Goal: Information Seeking & Learning: Learn about a topic

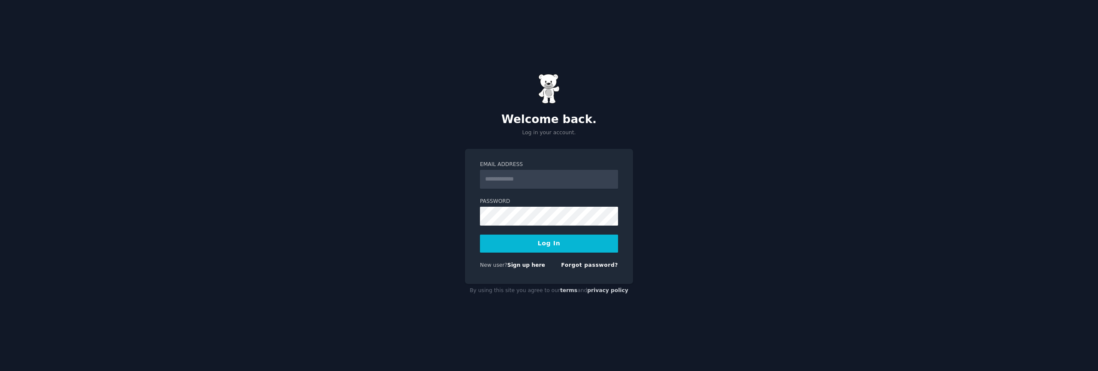
click at [536, 175] on input "Email Address" at bounding box center [549, 179] width 138 height 19
click at [536, 178] on input "Email Address" at bounding box center [549, 179] width 138 height 19
type input "**********"
click at [540, 243] on button "Log In" at bounding box center [549, 244] width 138 height 18
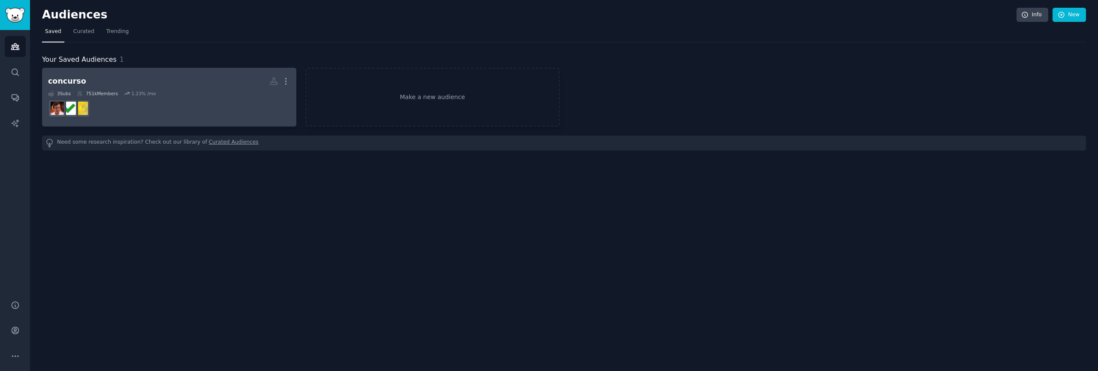
click at [205, 99] on dd at bounding box center [169, 108] width 242 height 24
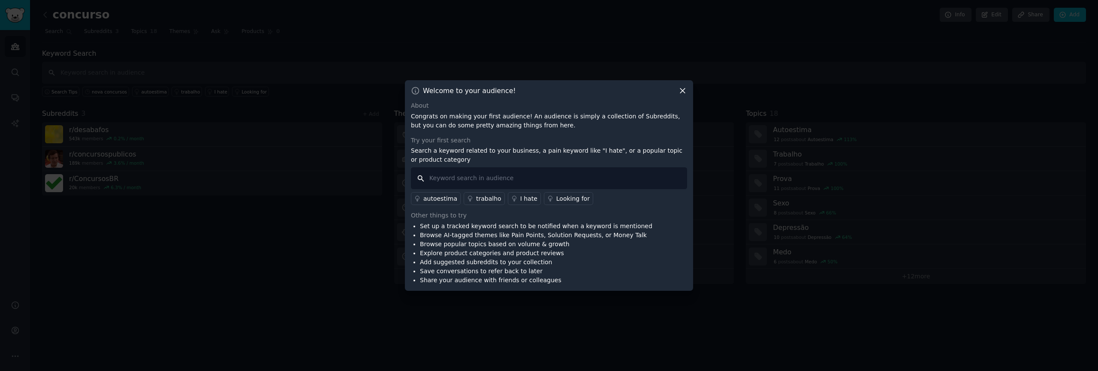
click at [468, 176] on input "text" at bounding box center [549, 178] width 276 height 22
type input "ruim"
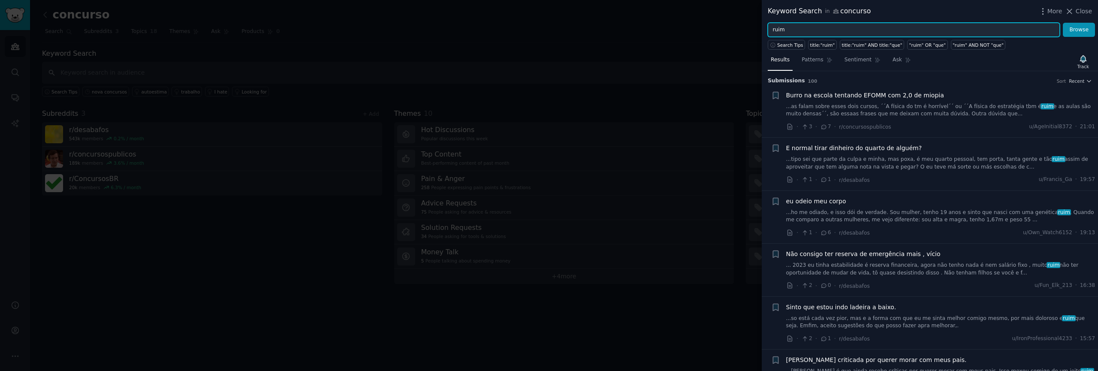
click at [810, 29] on input "ruim" at bounding box center [914, 30] width 292 height 15
drag, startPoint x: 798, startPoint y: 30, endPoint x: 766, endPoint y: 31, distance: 32.2
click at [766, 31] on div "ruim Browse" at bounding box center [930, 30] width 336 height 15
click at [1063, 23] on button "Browse" at bounding box center [1079, 30] width 32 height 15
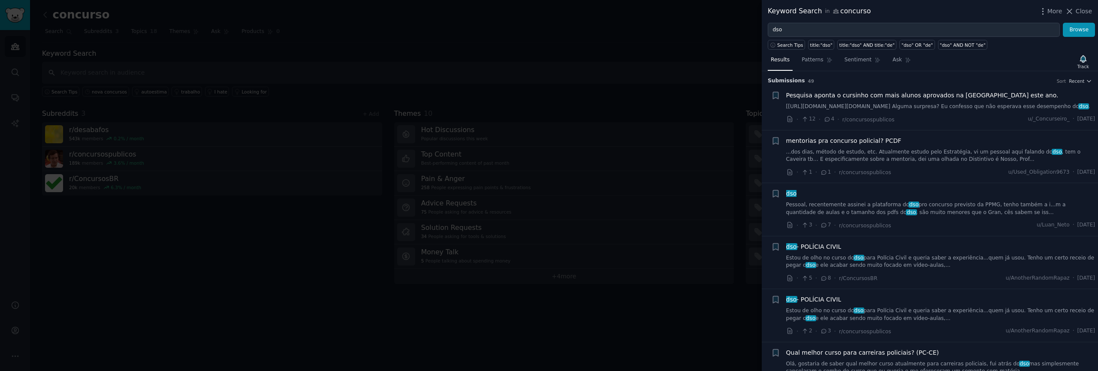
click at [820, 216] on link "Pessoal, recentemente assinei a plataforma do dso pro concurso previsto da PPMG…" at bounding box center [940, 208] width 309 height 15
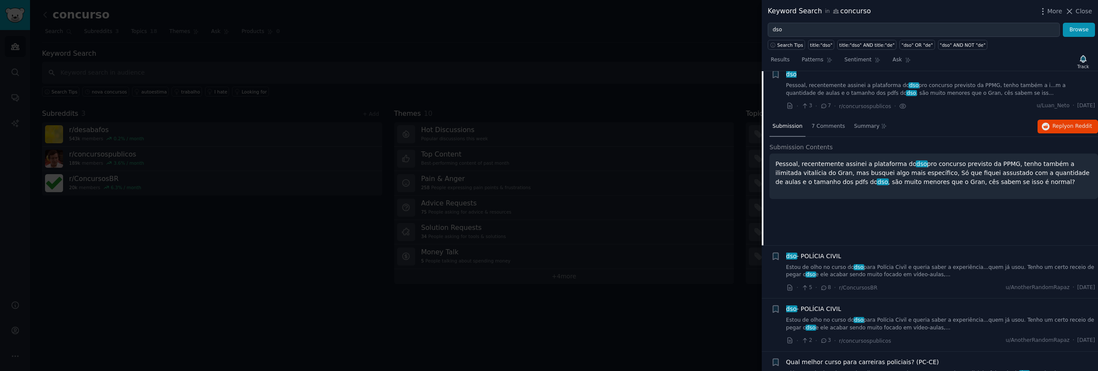
scroll to position [120, 0]
click at [886, 182] on p "Pessoal, recentemente assinei a plataforma do dso pro concurso previsto da PPMG…" at bounding box center [933, 172] width 317 height 27
click at [827, 130] on span "7 Comments" at bounding box center [827, 126] width 33 height 8
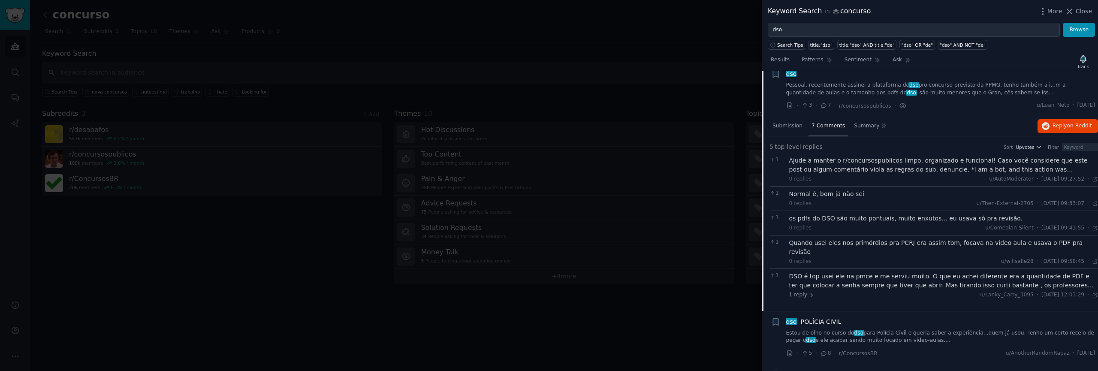
click at [824, 96] on link "Pessoal, recentemente assinei a plataforma do dso pro concurso previsto da PPMG…" at bounding box center [940, 88] width 309 height 15
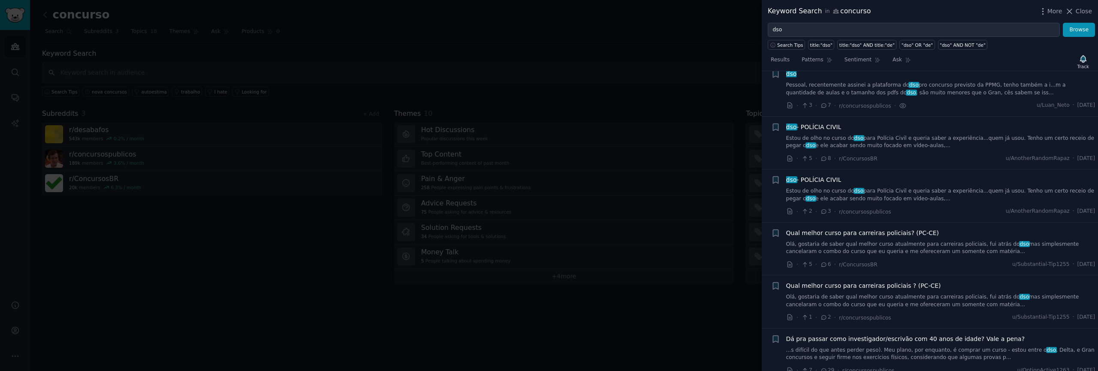
click at [824, 96] on link "Pessoal, recentemente assinei a plataforma do dso pro concurso previsto da PPMG…" at bounding box center [940, 88] width 309 height 15
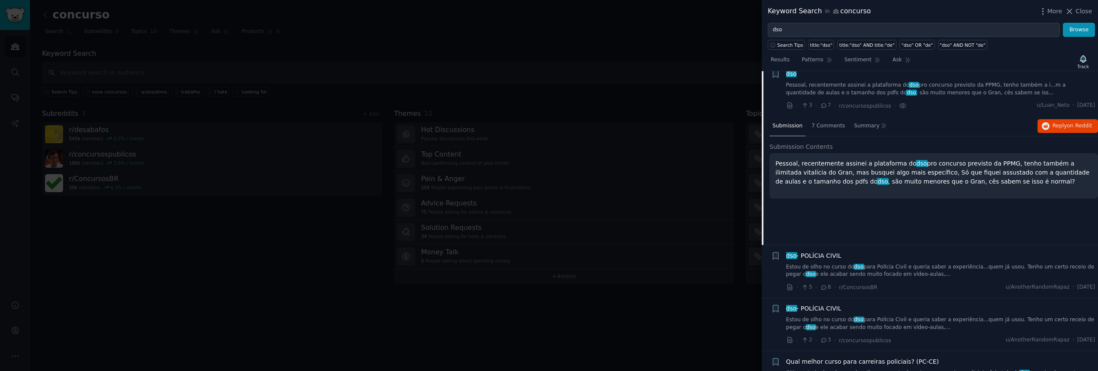
click at [829, 169] on p "Pessoal, recentemente assinei a plataforma do dso pro concurso previsto da PPMG…" at bounding box center [933, 172] width 317 height 27
click at [818, 127] on div "7 Comments" at bounding box center [827, 126] width 39 height 21
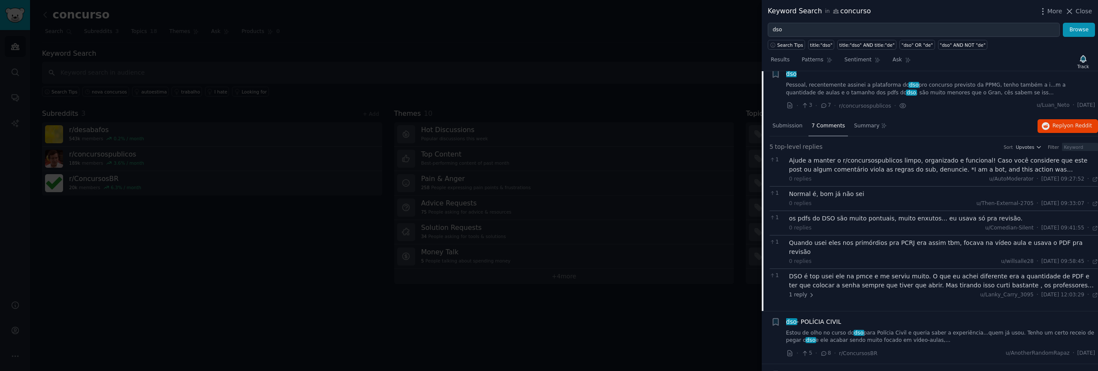
click at [831, 174] on div "Ajude a manter o r/concursospublicos limpo, organizado e funcional! Caso você c…" at bounding box center [943, 165] width 309 height 18
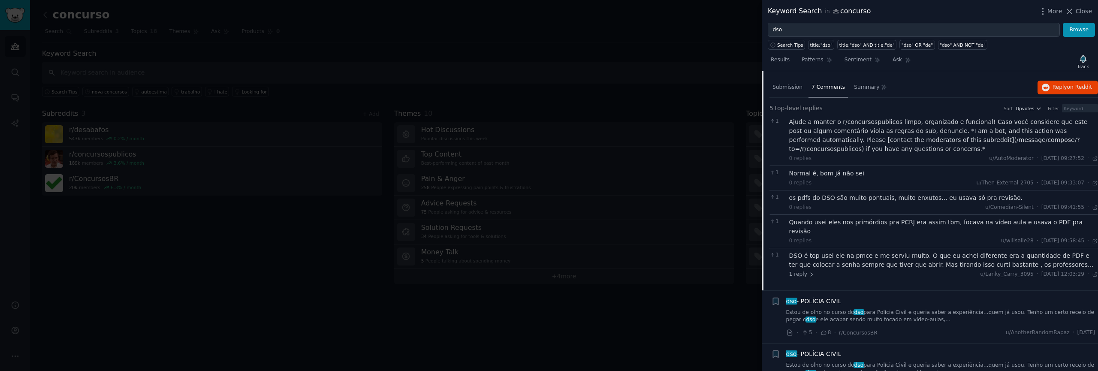
scroll to position [187, 0]
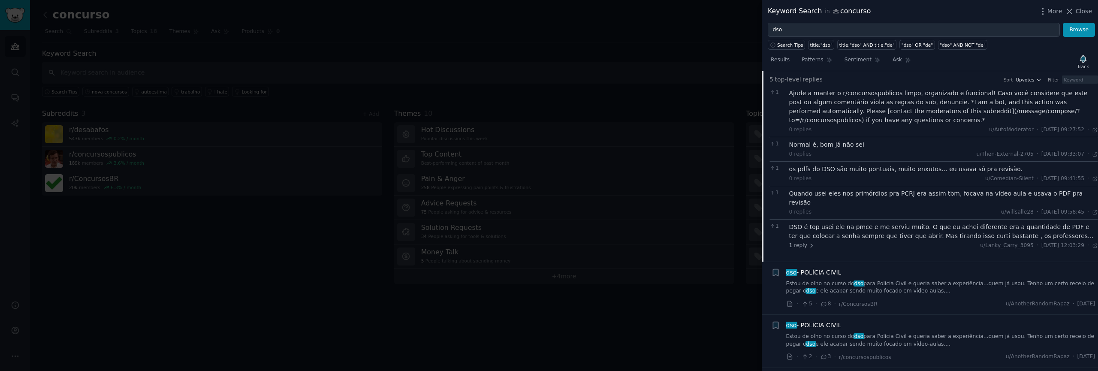
click at [832, 174] on div "os pdfs do DSO são muito pontuais, muito enxutos... eu usava só pra revisão." at bounding box center [943, 169] width 309 height 9
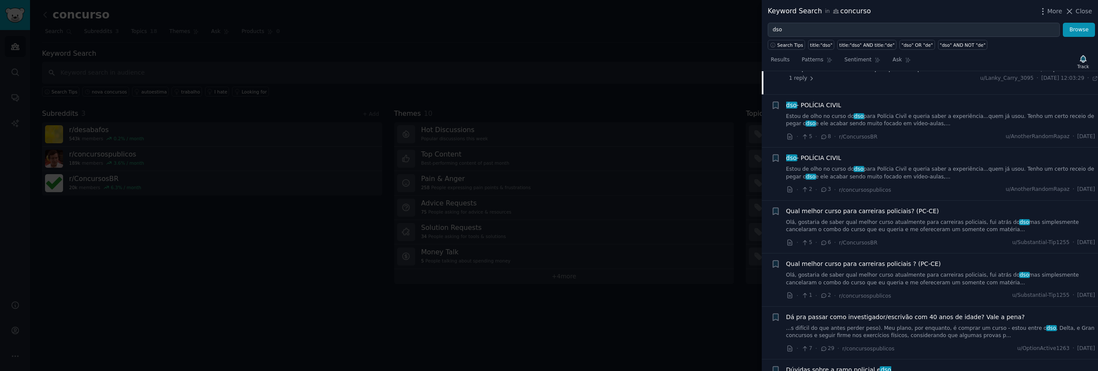
scroll to position [390, 0]
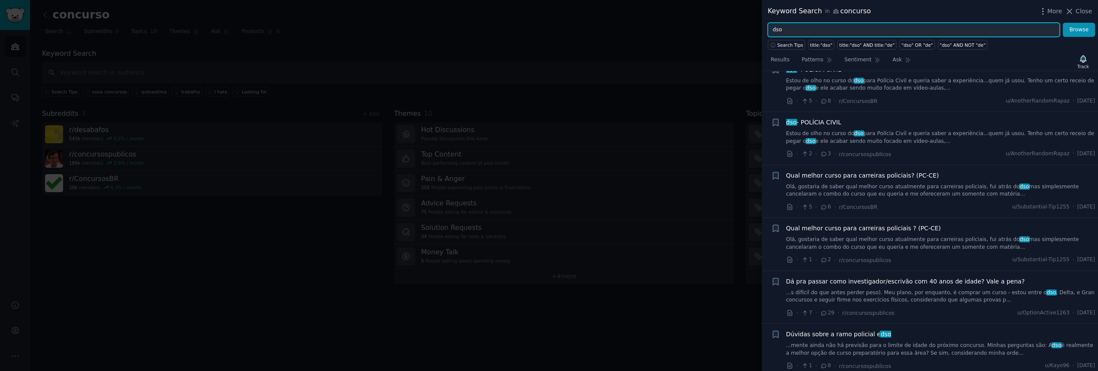
drag, startPoint x: 797, startPoint y: 34, endPoint x: 764, endPoint y: 30, distance: 33.2
click at [764, 30] on div "dso Browse" at bounding box center [930, 30] width 336 height 15
type input "m"
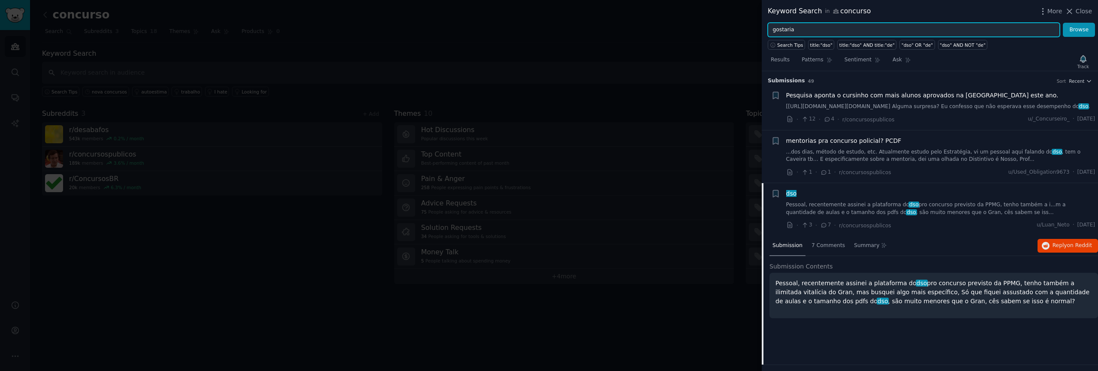
click at [1063, 23] on button "Browse" at bounding box center [1079, 30] width 32 height 15
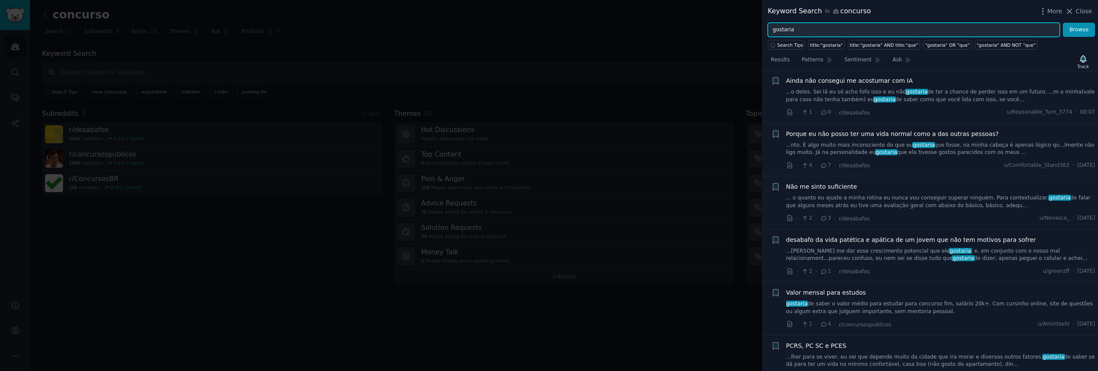
scroll to position [290, 0]
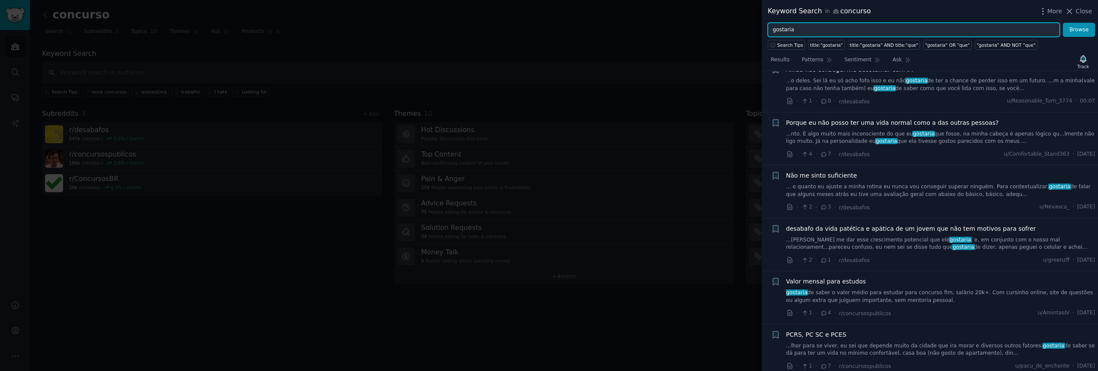
drag, startPoint x: 802, startPoint y: 28, endPoint x: 761, endPoint y: 27, distance: 40.7
click at [762, 27] on div "gostaria Browse" at bounding box center [930, 30] width 336 height 15
type input "plataforma"
click at [1063, 23] on button "Browse" at bounding box center [1079, 30] width 32 height 15
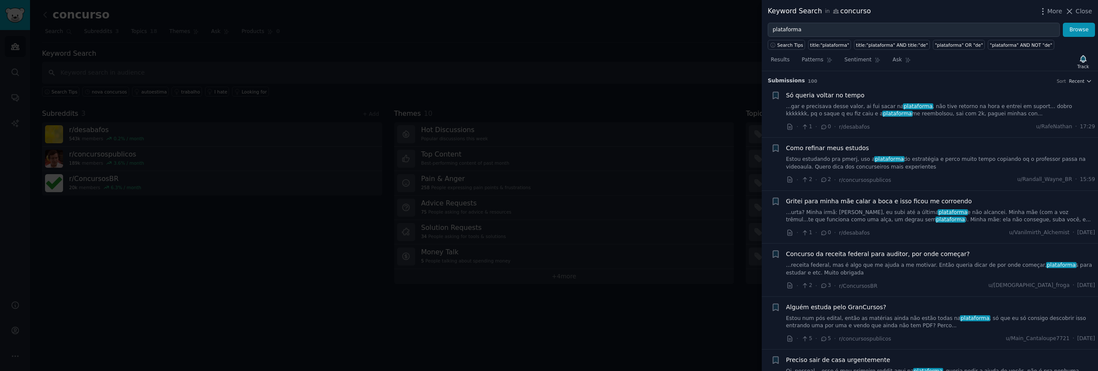
click at [841, 117] on link "...gar e precisava desse valor, ai fui sacar na plataforma , não tive retorno n…" at bounding box center [940, 110] width 309 height 15
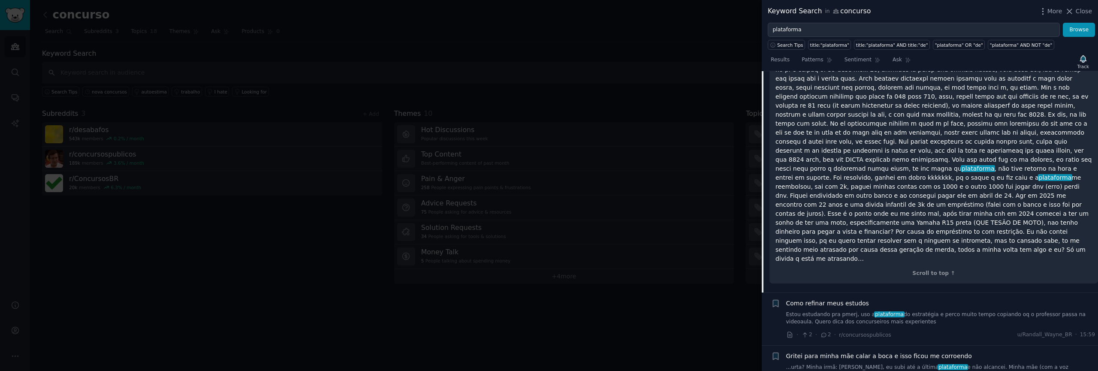
scroll to position [87, 0]
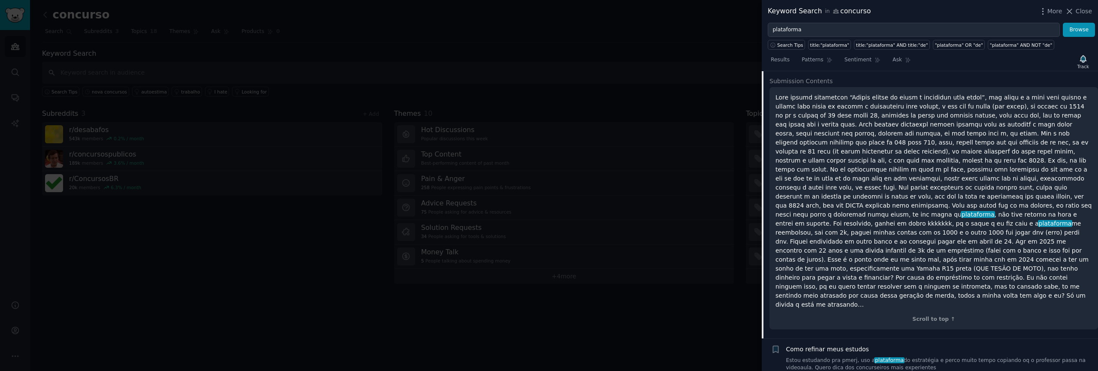
click at [851, 85] on h2 "Submission Contents" at bounding box center [933, 81] width 329 height 9
click at [853, 81] on h2 "Submission Contents" at bounding box center [933, 81] width 329 height 9
click at [817, 82] on span "Submission Contents" at bounding box center [800, 81] width 63 height 9
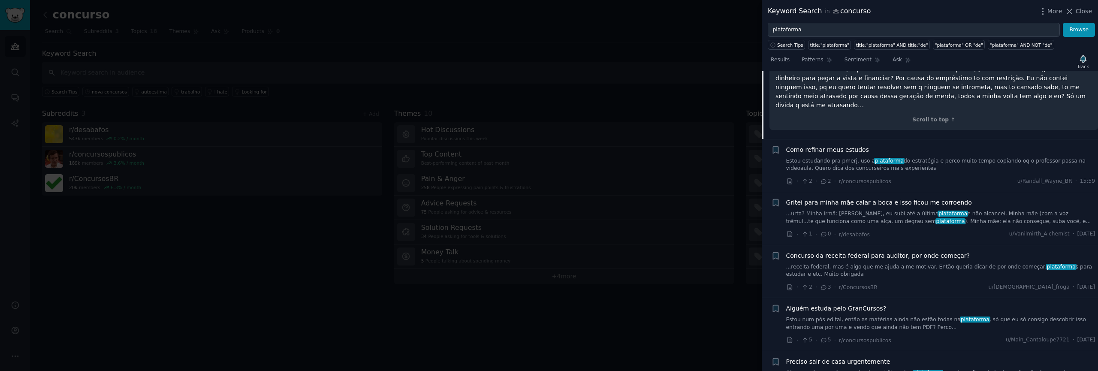
scroll to position [331, 0]
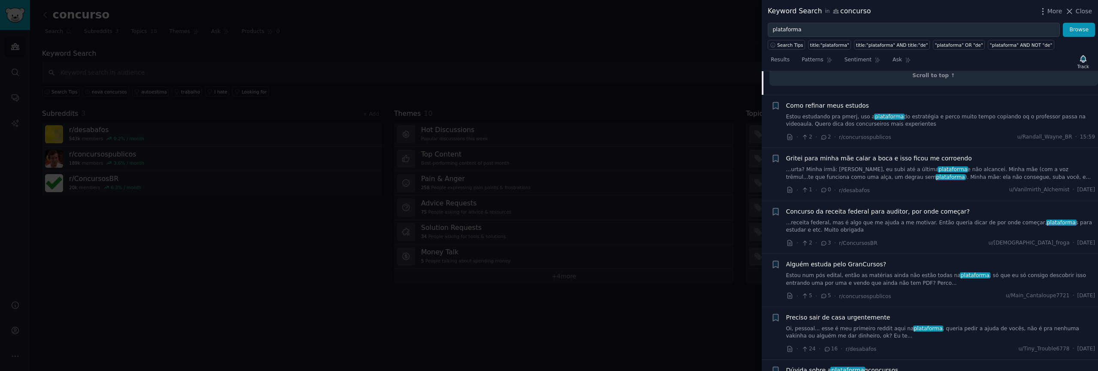
click at [829, 113] on link "Estou estudando pra pmerj, uso a plataforma do estratégia e perco muito tempo c…" at bounding box center [940, 120] width 309 height 15
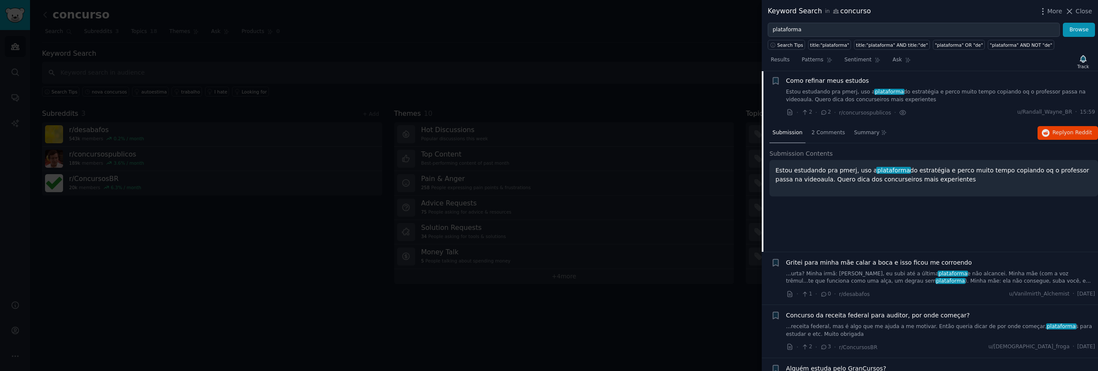
scroll to position [66, 0]
click at [863, 177] on p "Estou estudando pra pmerj, uso a plataforma do estratégia e perco muito tempo c…" at bounding box center [933, 176] width 317 height 18
click at [838, 138] on div "2 Comments" at bounding box center [827, 134] width 39 height 21
